Goal: Task Accomplishment & Management: Manage account settings

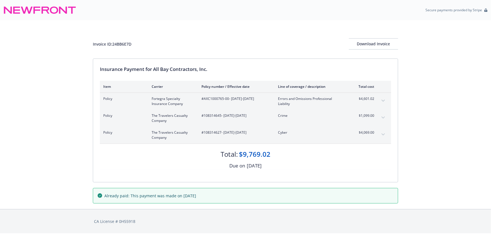
click at [385, 100] on icon "expand content" at bounding box center [383, 101] width 3 height 2
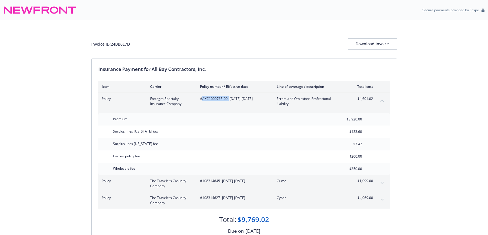
drag, startPoint x: 227, startPoint y: 99, endPoint x: 203, endPoint y: 98, distance: 24.5
click at [203, 98] on span "#AXC1000765-00 - 07/17/2025-07/17/2026" at bounding box center [234, 98] width 68 height 5
copy span "AXC1000765-00"
drag, startPoint x: 136, startPoint y: 41, endPoint x: 112, endPoint y: 44, distance: 23.8
click at [112, 44] on div "Invoice ID: 24BB6E7D Download Invoice" at bounding box center [244, 43] width 306 height 11
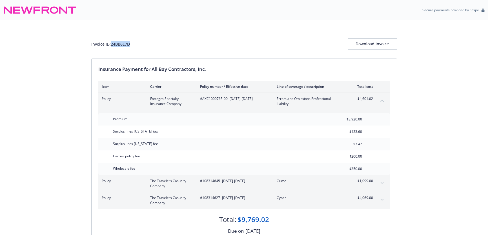
copy div "24BB6E7D"
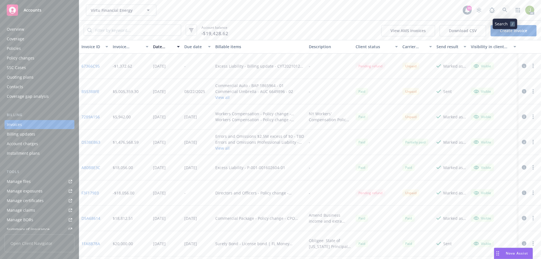
click at [506, 12] on icon at bounding box center [504, 10] width 5 height 5
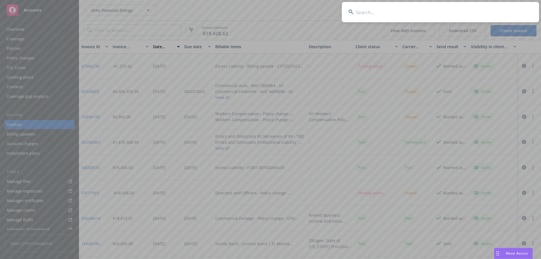
click at [463, 12] on input at bounding box center [440, 12] width 197 height 20
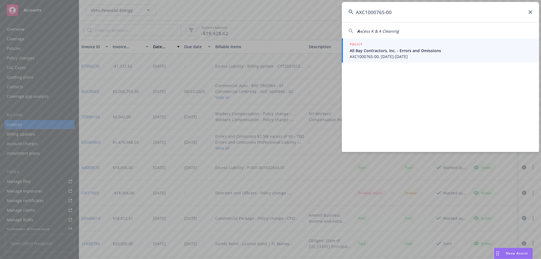
type input "AXC1000765-00"
click at [401, 52] on span "All Bay Contractors, Inc. - Errors and Omissions" at bounding box center [441, 51] width 183 height 6
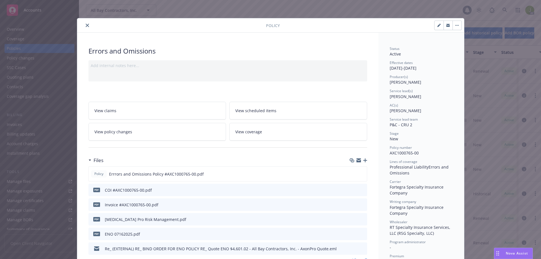
drag, startPoint x: 43, startPoint y: 124, endPoint x: 53, endPoint y: 100, distance: 26.3
click at [43, 124] on div "Policy Errors and Omissions Add internal notes here... View claims View schedul…" at bounding box center [270, 129] width 541 height 259
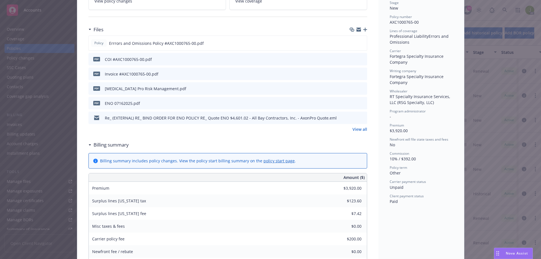
scroll to position [141, 0]
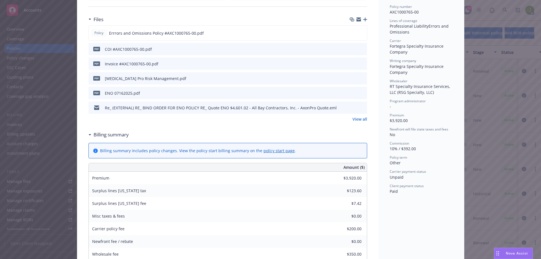
click at [272, 151] on link "policy start page" at bounding box center [278, 150] width 31 height 5
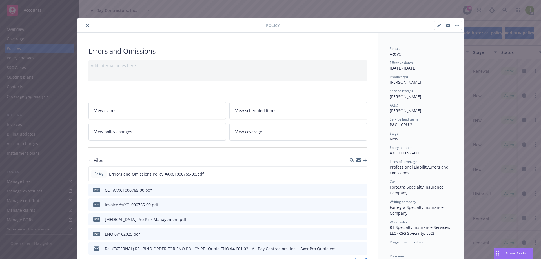
click at [86, 27] on icon "close" at bounding box center [87, 25] width 3 height 3
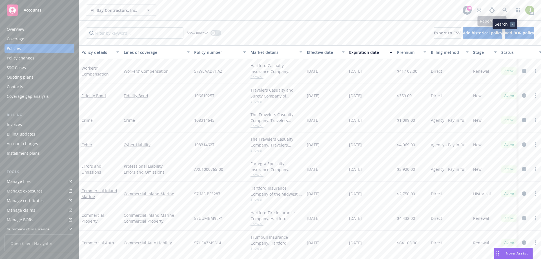
click at [504, 10] on icon at bounding box center [504, 10] width 5 height 5
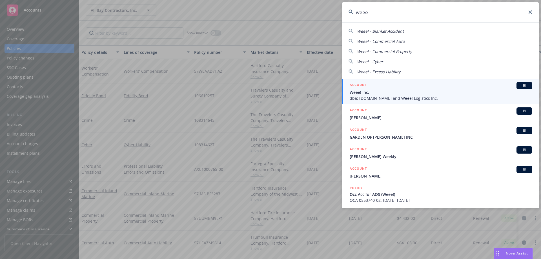
type input "weee"
click at [400, 91] on span "Weee! Inc." at bounding box center [441, 92] width 183 height 6
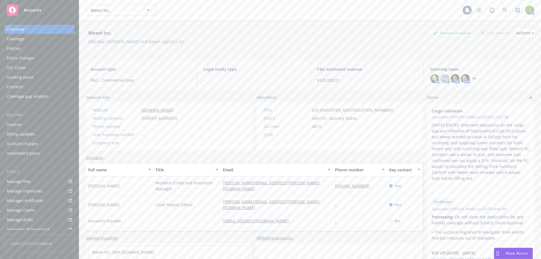
click at [38, 126] on div "Invoices" at bounding box center [39, 124] width 65 height 9
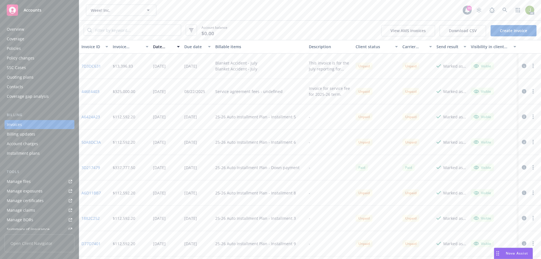
click at [35, 184] on link "Manage files" at bounding box center [40, 181] width 70 height 9
click at [503, 11] on icon at bounding box center [504, 10] width 5 height 5
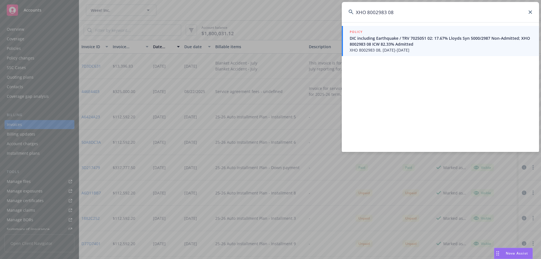
type input "XHO 8002983 08"
click at [393, 50] on span "XHO 8002983 08, 06/17/2024-09/18/2025" at bounding box center [441, 50] width 183 height 6
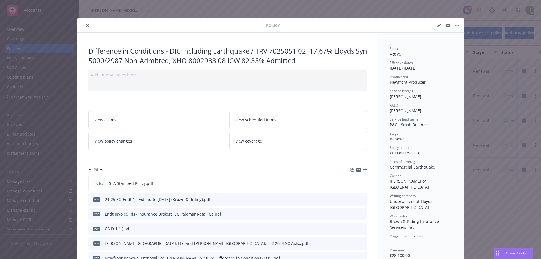
click at [86, 23] on button "close" at bounding box center [87, 25] width 7 height 7
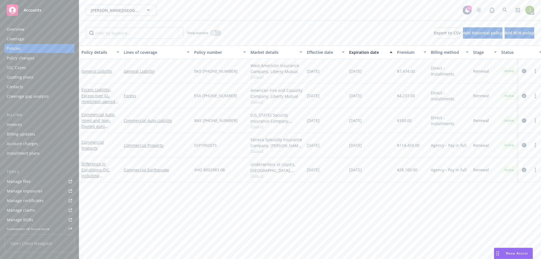
click at [42, 124] on div "Invoices" at bounding box center [39, 124] width 65 height 9
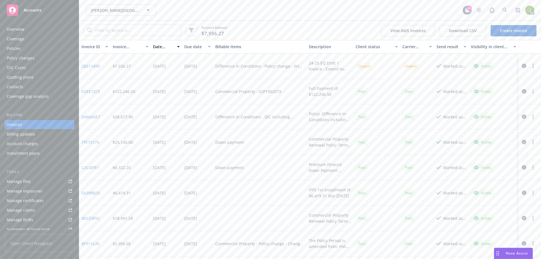
click at [88, 66] on link "2B511499" at bounding box center [90, 66] width 18 height 6
click at [500, 15] on span at bounding box center [504, 10] width 11 height 11
click at [500, 13] on link at bounding box center [504, 10] width 11 height 11
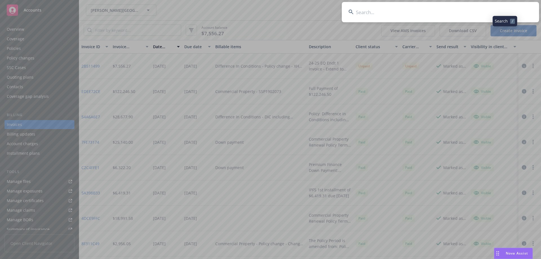
click at [467, 8] on input at bounding box center [440, 12] width 197 height 20
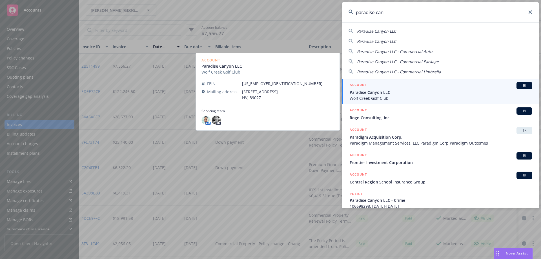
type input "paradise can"
click at [435, 92] on span "Paradise Canyon LLC" at bounding box center [441, 92] width 183 height 6
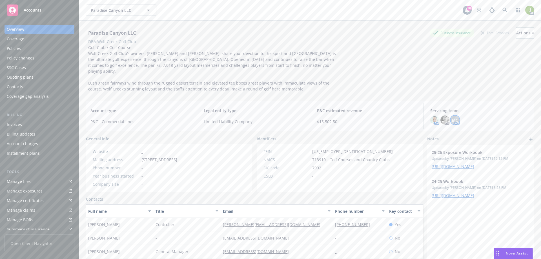
click at [453, 117] on span "MC" at bounding box center [455, 120] width 6 height 6
click at [433, 115] on img at bounding box center [434, 119] width 9 height 9
click at [408, 72] on div "Paradise Canyon LLC Business Insurance Total Rewards Actions DBA: Wolf Creek Go…" at bounding box center [310, 59] width 448 height 64
click at [50, 124] on div "Invoices" at bounding box center [39, 124] width 65 height 9
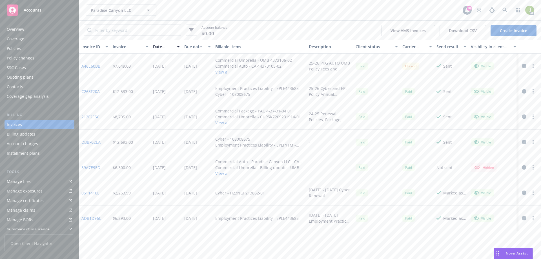
click at [35, 34] on div "Overview" at bounding box center [39, 29] width 65 height 9
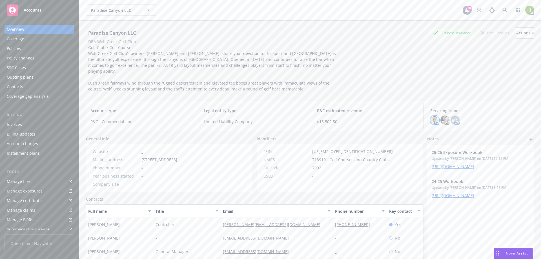
click at [431, 117] on img at bounding box center [434, 119] width 9 height 9
click at [452, 117] on span "MC" at bounding box center [455, 120] width 6 height 6
click at [432, 115] on img at bounding box center [434, 119] width 9 height 9
click at [455, 115] on div "MC" at bounding box center [454, 119] width 9 height 9
click at [502, 8] on icon at bounding box center [504, 10] width 5 height 5
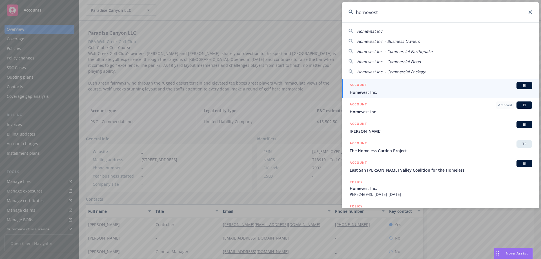
type input "homevest"
click at [429, 87] on div "ACCOUNT BI" at bounding box center [441, 85] width 183 height 7
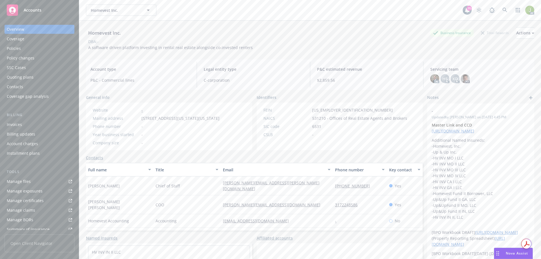
click at [30, 126] on div "Invoices" at bounding box center [39, 124] width 65 height 9
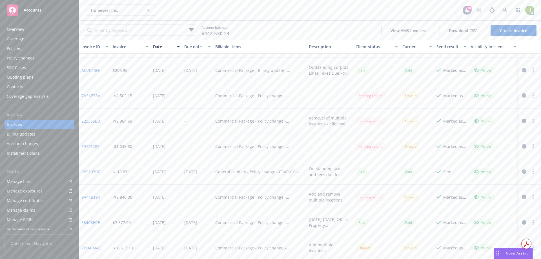
scroll to position [84, 0]
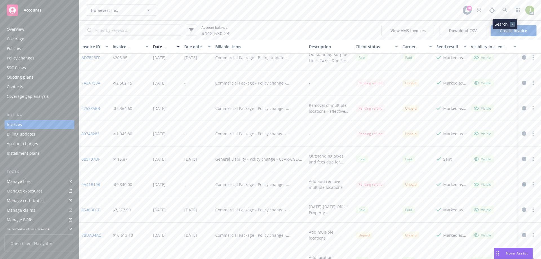
click at [506, 12] on icon at bounding box center [504, 10] width 5 height 5
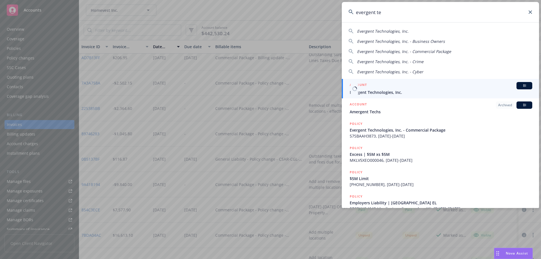
type input "evergent te"
click at [461, 82] on div "ACCOUNT BI" at bounding box center [441, 85] width 183 height 7
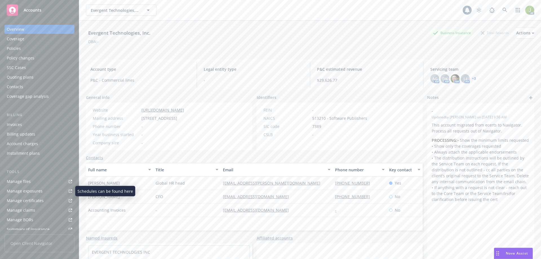
click at [27, 184] on div "Manage files" at bounding box center [19, 181] width 24 height 9
click at [32, 123] on div "Invoices" at bounding box center [39, 124] width 65 height 9
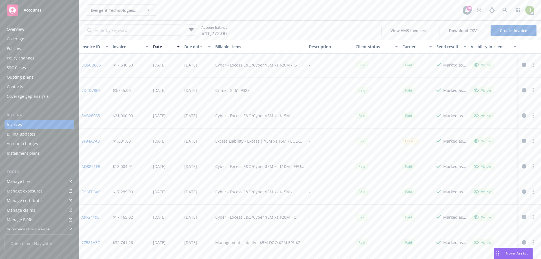
scroll to position [84, 0]
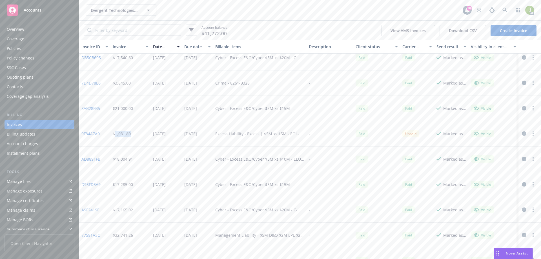
drag, startPoint x: 135, startPoint y: 135, endPoint x: 114, endPoint y: 132, distance: 21.8
click at [114, 132] on div "$1,031.80" at bounding box center [130, 133] width 41 height 25
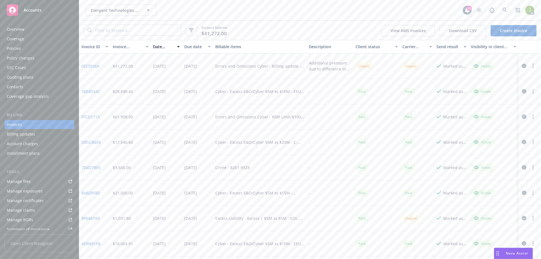
scroll to position [28, 0]
click at [98, 164] on link "8AB28FB5" at bounding box center [90, 165] width 19 height 6
click at [500, 12] on link at bounding box center [504, 10] width 11 height 11
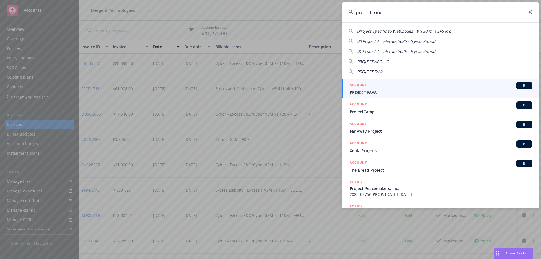
type input "project touch"
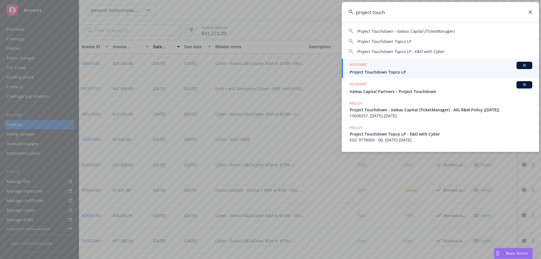
click at [391, 71] on span "Project Touchdown Topco LP" at bounding box center [441, 72] width 183 height 6
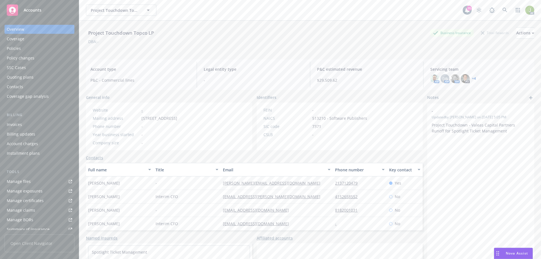
click at [28, 123] on div "Invoices" at bounding box center [39, 124] width 65 height 9
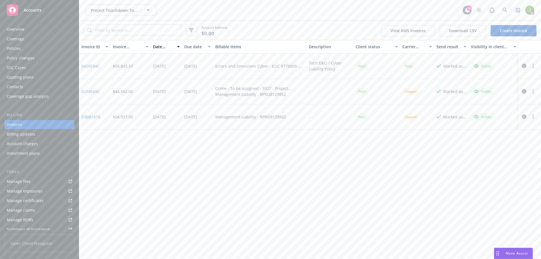
click at [21, 184] on div "Manage files" at bounding box center [19, 181] width 24 height 9
click at [501, 12] on link at bounding box center [504, 10] width 11 height 11
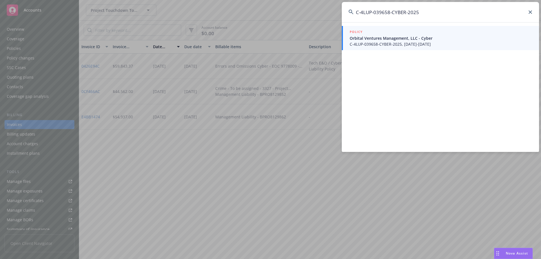
type input "C-4LUP-039658-CYBER-2025"
click at [371, 45] on span "C-4LUP-039658-CYBER-2025, 06/01/2025-06/01/2026" at bounding box center [441, 44] width 183 height 6
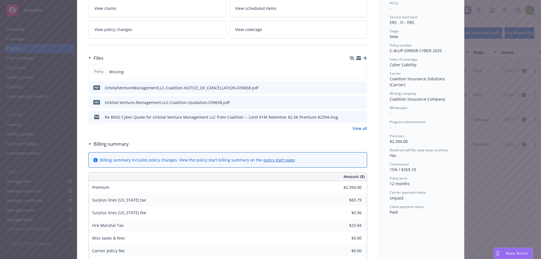
scroll to position [113, 0]
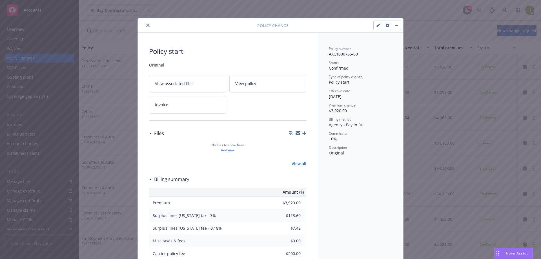
click at [148, 26] on button "close" at bounding box center [147, 25] width 7 height 7
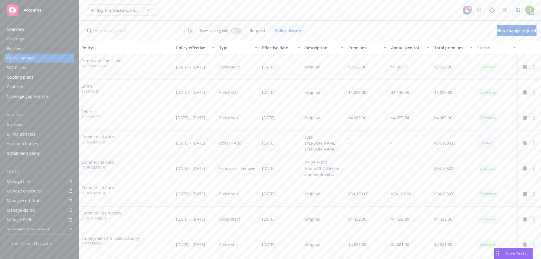
click at [26, 123] on div "Invoices" at bounding box center [39, 124] width 65 height 9
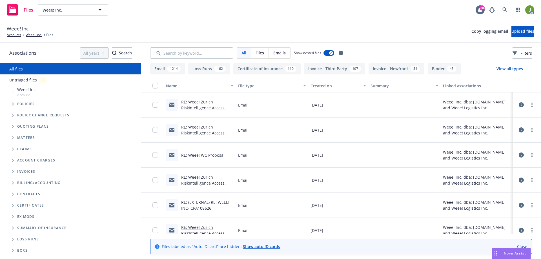
click at [333, 69] on button "Invoice - Third Party 107" at bounding box center [334, 68] width 61 height 11
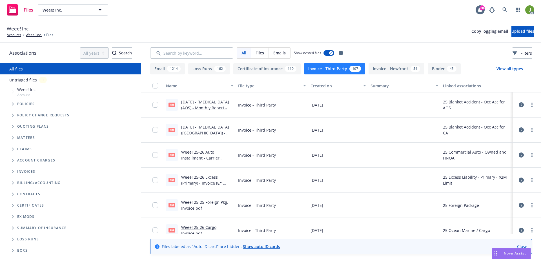
drag, startPoint x: 211, startPoint y: 182, endPoint x: 199, endPoint y: 178, distance: 13.1
click at [199, 178] on link "Weee! 25-26 Excess (Primary) - Invoice (8/1 Installment).PDF" at bounding box center [202, 182] width 42 height 17
click at [201, 152] on link "Weee! 25-26 Auto Installment - Carrier Invoice (8/1 Installment) .PDF" at bounding box center [203, 160] width 45 height 23
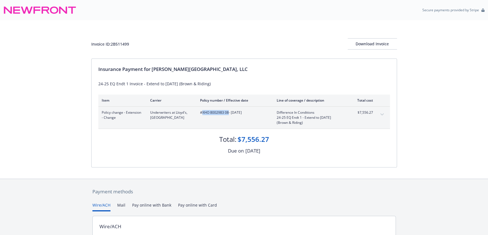
drag, startPoint x: 228, startPoint y: 112, endPoint x: 203, endPoint y: 113, distance: 24.8
click at [201, 113] on span "#XHO 8002983 08 - [DATE]" at bounding box center [234, 112] width 68 height 5
drag, startPoint x: 206, startPoint y: 113, endPoint x: 112, endPoint y: 45, distance: 115.8
click at [112, 45] on div "Invoice ID: 2B511499 Download Invoice" at bounding box center [244, 39] width 306 height 38
copy div "2B511499"
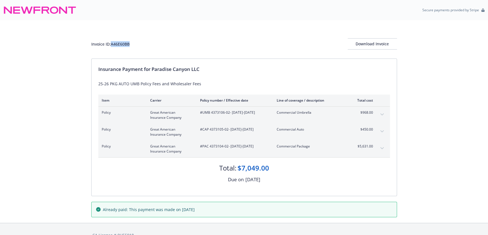
drag, startPoint x: 132, startPoint y: 45, endPoint x: 112, endPoint y: 44, distance: 19.7
click at [112, 44] on div "Invoice ID: A46E60BB Download Invoice" at bounding box center [244, 43] width 306 height 11
copy div "A46E60BB"
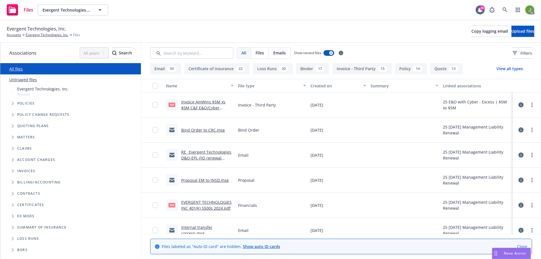
click at [356, 71] on button "Invoice - Third Party 15" at bounding box center [361, 68] width 59 height 11
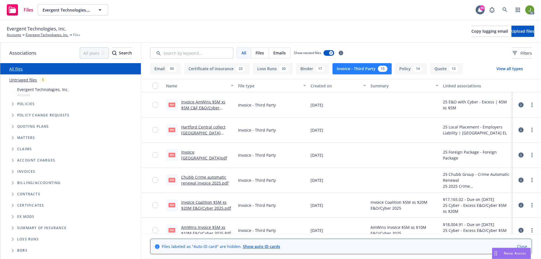
click at [209, 105] on link "Invoice AmWins $5M xs $5M C&F E&O/Cyber 2025.Pdf" at bounding box center [203, 107] width 44 height 17
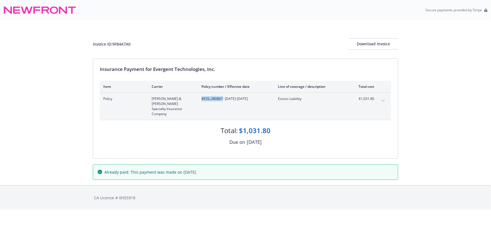
drag, startPoint x: 222, startPoint y: 97, endPoint x: 202, endPoint y: 99, distance: 20.3
click at [202, 99] on span "#EOL-280867 - 07/03/2025-07/03/2026" at bounding box center [236, 98] width 68 height 5
click at [386, 100] on button "expand content" at bounding box center [383, 100] width 9 height 9
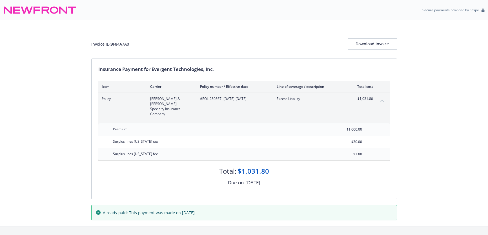
click at [227, 100] on span "#EOL-280867 - 07/03/2025-07/03/2026" at bounding box center [234, 98] width 68 height 5
drag, startPoint x: 221, startPoint y: 97, endPoint x: 203, endPoint y: 99, distance: 18.6
click at [203, 99] on span "#EOL-280867 - 07/03/2025-07/03/2026" at bounding box center [234, 98] width 68 height 5
copy span "EOL-280867"
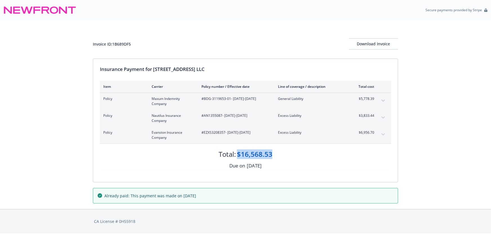
drag, startPoint x: 279, startPoint y: 153, endPoint x: 238, endPoint y: 153, distance: 40.6
click at [238, 153] on div "Total: $16,568.53" at bounding box center [245, 151] width 291 height 15
copy div "$16,568.53"
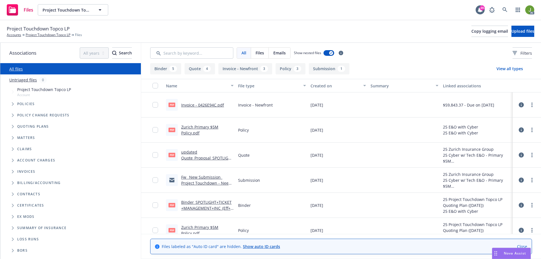
click at [190, 128] on link "Zurich Primary $5M Policy.pdf" at bounding box center [199, 129] width 37 height 11
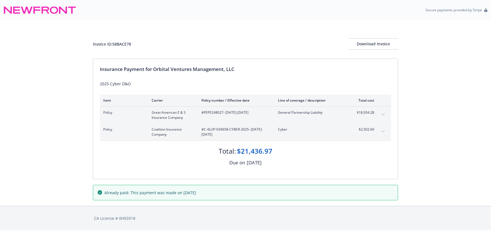
click at [385, 130] on button "expand content" at bounding box center [383, 131] width 9 height 9
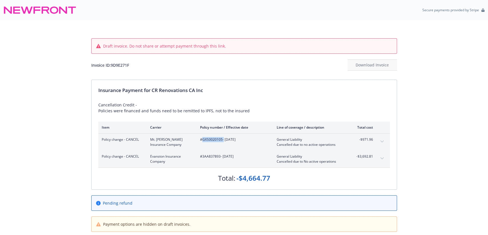
drag, startPoint x: 222, startPoint y: 141, endPoint x: 203, endPoint y: 139, distance: 19.8
click at [203, 139] on span "#GXS0020105 - [DATE]" at bounding box center [234, 139] width 68 height 5
copy span "GXS0020105"
drag, startPoint x: 220, startPoint y: 155, endPoint x: 201, endPoint y: 157, distance: 19.2
click at [201, 157] on span "#3AA837893 - 05/06/2025" at bounding box center [234, 156] width 68 height 5
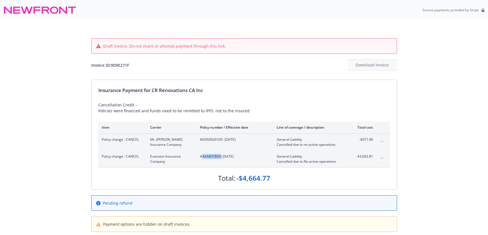
copy span "3AA837893"
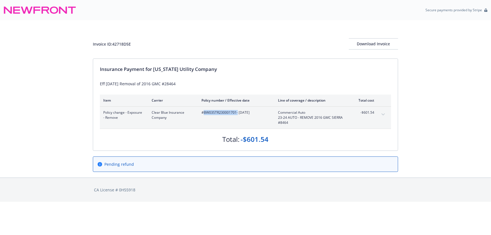
drag, startPoint x: 237, startPoint y: 111, endPoint x: 204, endPoint y: 112, distance: 33.0
click at [204, 112] on span "#BW03STR230001701 - 09/20/2024" at bounding box center [236, 112] width 68 height 5
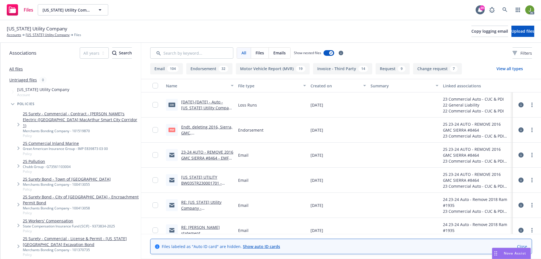
click at [217, 126] on link "Endt. deleting 2016, Sierra, GMC, [US_VEHICLE_IDENTIFICATION_NUMBER] r/p $601.5…" at bounding box center [207, 138] width 52 height 29
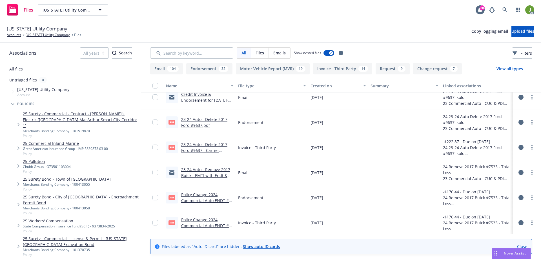
scroll to position [704, 0]
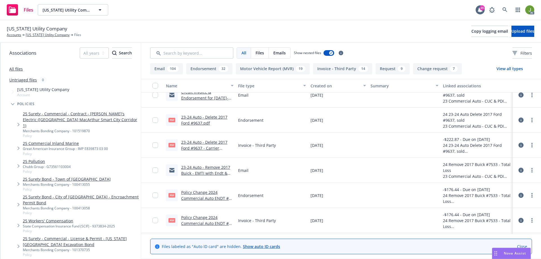
click at [209, 144] on link "23-24 Auto - Delete 2017 Ford #9637 - Carrier Invoice.PDF" at bounding box center [204, 147] width 46 height 17
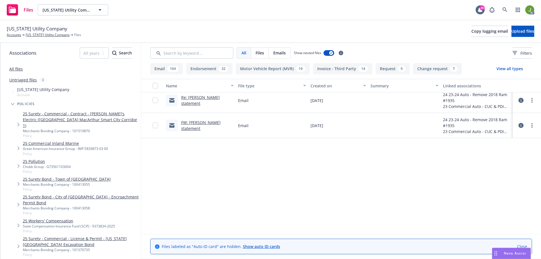
scroll to position [0, 0]
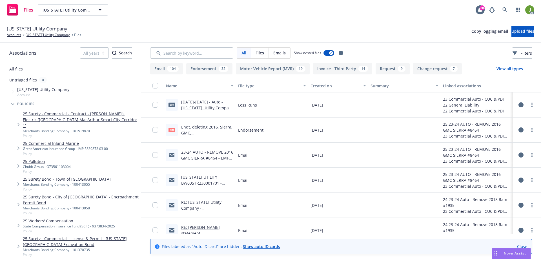
click at [210, 108] on link "[DATE]-[DATE] - Auto - [US_STATE] Utility Company - [DATE].csv" at bounding box center [207, 107] width 52 height 17
click at [503, 12] on icon at bounding box center [504, 9] width 5 height 5
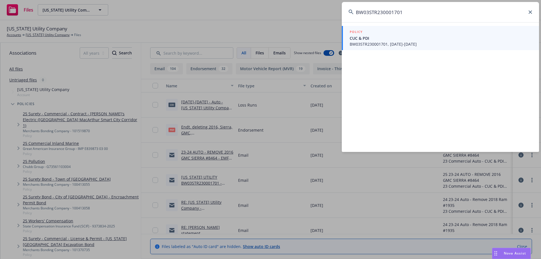
type input "BW03STR230001701"
click at [428, 44] on span "BW03STR230001701, 11/13/2023-11/13/2024" at bounding box center [441, 44] width 183 height 6
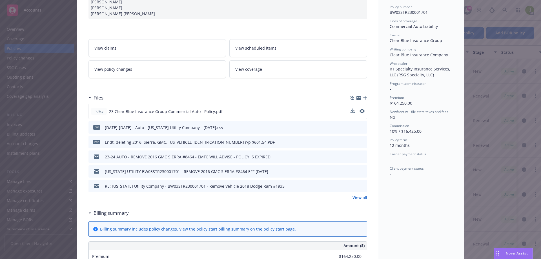
scroll to position [141, 0]
click at [359, 200] on link "View all" at bounding box center [359, 197] width 15 height 6
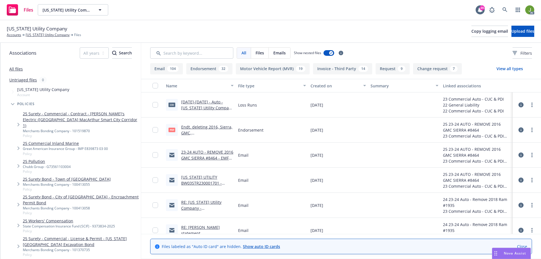
click at [201, 107] on link "[DATE]-[DATE] - Auto - [US_STATE] Utility Company - [DATE].csv" at bounding box center [207, 107] width 52 height 17
click at [206, 129] on link "Endt. deleting 2016, Sierra, GMC, 1GT12UE86GF128464 r/p $601.54.PDF" at bounding box center [207, 138] width 52 height 29
click at [217, 158] on link "23-24 AUTO - REMOVE 2016 GMC SIERRA #8464 - EMFC WILL ADVISE - POLICY IS EXPIRED" at bounding box center [207, 160] width 52 height 23
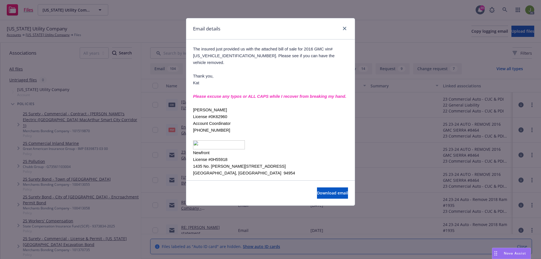
scroll to position [438, 0]
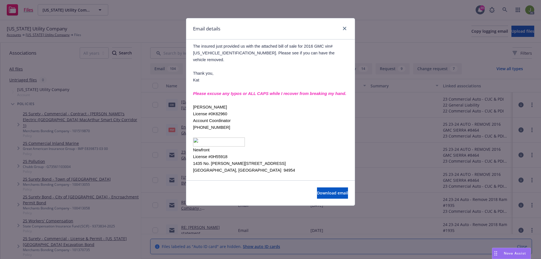
click at [400, 136] on div "Email details 23-24 AUTO - REMOVE 2016 GMC SIERRA #8464 - EMFC WILL ADVISE - PO…" at bounding box center [270, 129] width 541 height 259
click at [348, 29] on link "close" at bounding box center [344, 28] width 7 height 7
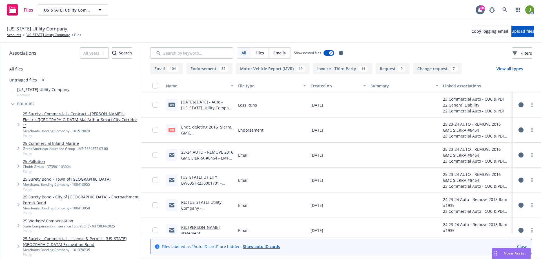
click at [212, 181] on link "CALIFORNIA UTILITY BW03STR230001701 - REMOVE 2016 GMC SIERRA #8464 EFF 9/20/2024" at bounding box center [206, 185] width 51 height 23
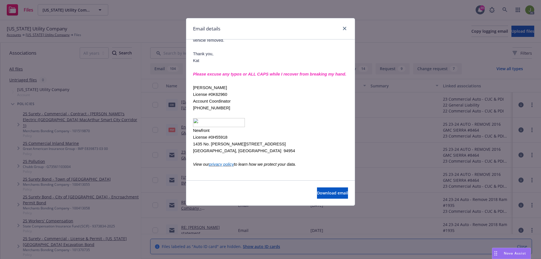
scroll to position [88, 0]
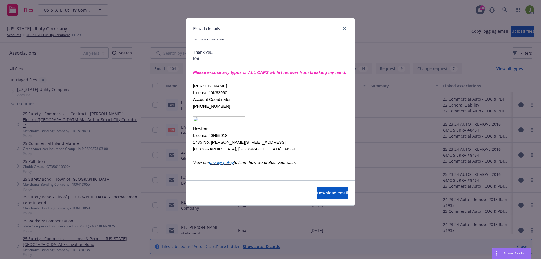
click at [344, 25] on div "Email details" at bounding box center [270, 28] width 168 height 21
click at [344, 28] on icon "close" at bounding box center [344, 28] width 3 height 3
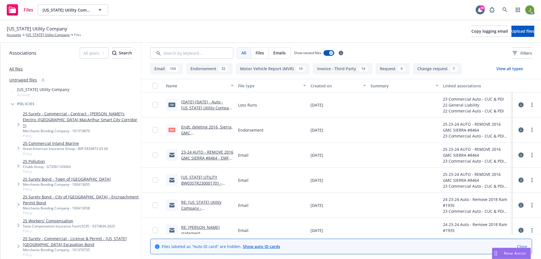
click at [209, 203] on link "RE: California Utility Company - BW03STR230001701 - Remove Vehicle 2018 Dodge R…" at bounding box center [201, 213] width 41 height 29
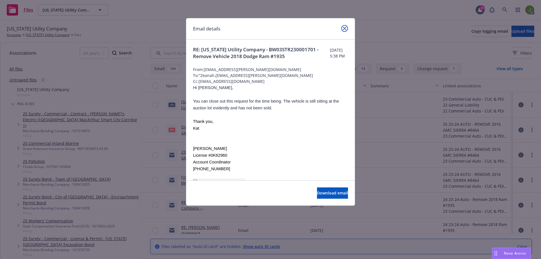
click at [347, 29] on link "close" at bounding box center [344, 28] width 7 height 7
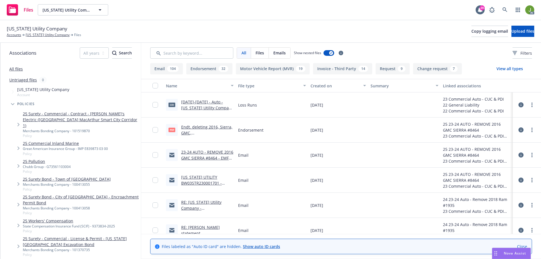
click at [202, 226] on link "RE: [PERSON_NAME] statement" at bounding box center [200, 229] width 39 height 11
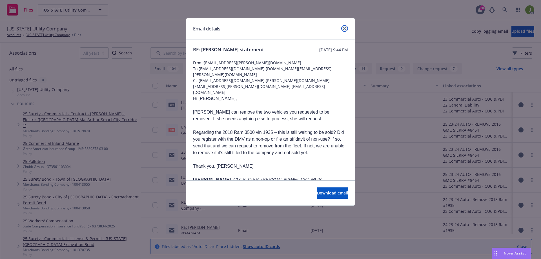
click at [344, 30] on icon "close" at bounding box center [344, 28] width 3 height 3
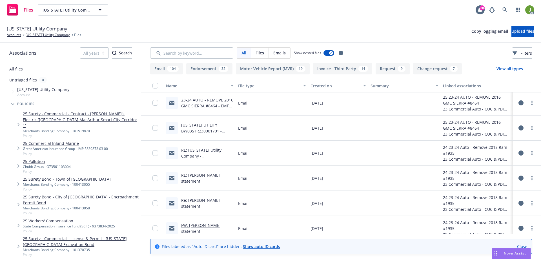
scroll to position [56, 0]
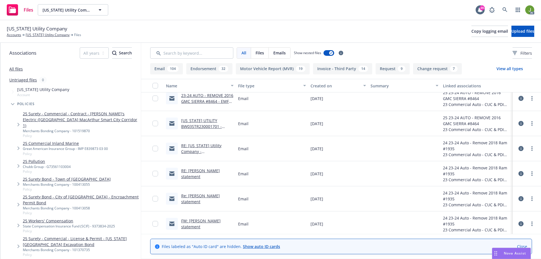
click at [200, 197] on link "Re: Ritchie brothers statement" at bounding box center [200, 198] width 39 height 11
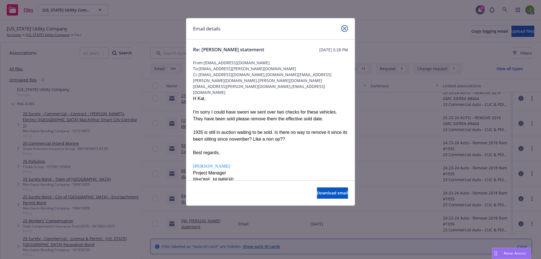
click at [344, 31] on link "close" at bounding box center [344, 28] width 7 height 7
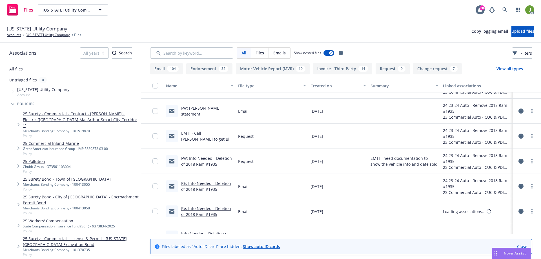
scroll to position [169, 0]
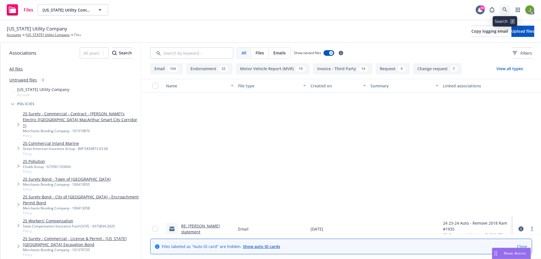
scroll to position [169, 0]
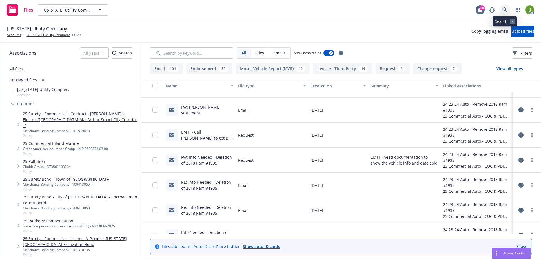
click at [506, 12] on link at bounding box center [504, 9] width 11 height 11
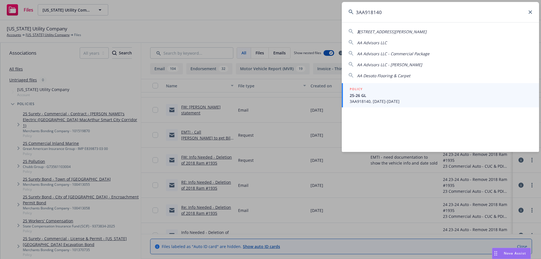
type input "3AA918140"
click at [369, 100] on span "3AA918140, [DATE]-[DATE]" at bounding box center [441, 101] width 183 height 6
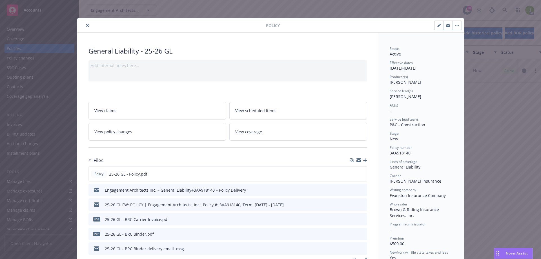
click at [86, 26] on icon "close" at bounding box center [87, 25] width 3 height 3
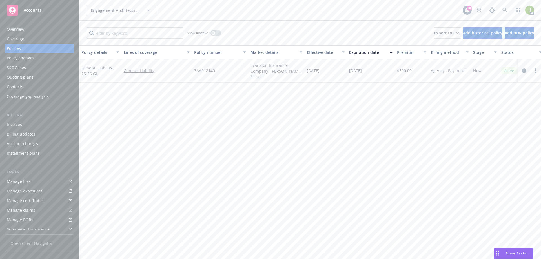
click at [37, 126] on div "Invoices" at bounding box center [39, 124] width 65 height 9
